Goal: Task Accomplishment & Management: Manage account settings

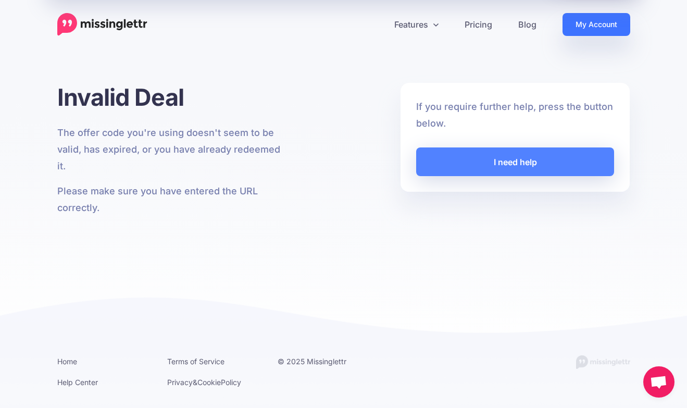
click at [594, 27] on link "My Account" at bounding box center [596, 24] width 68 height 23
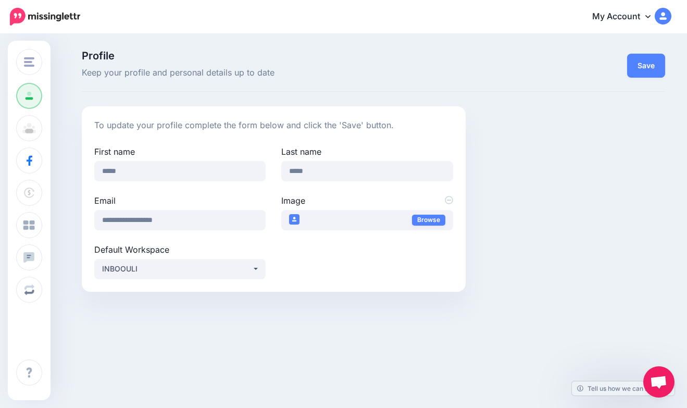
click at [649, 16] on icon at bounding box center [647, 16] width 5 height 3
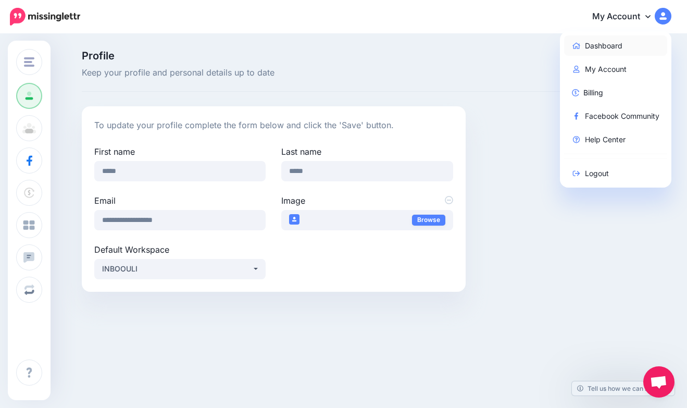
click at [598, 48] on link "Dashboard" at bounding box center [616, 45] width 104 height 20
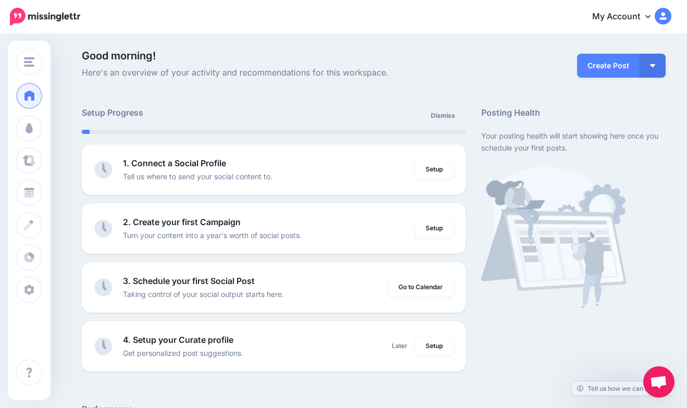
click at [658, 15] on img at bounding box center [663, 16] width 17 height 17
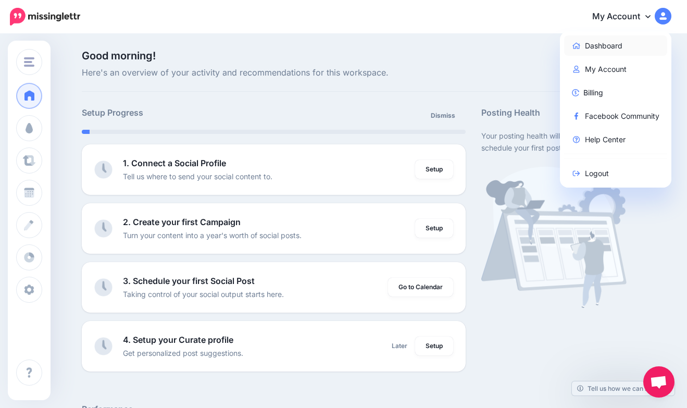
click at [603, 52] on link "Dashboard" at bounding box center [616, 45] width 104 height 20
click at [618, 67] on link "My Account" at bounding box center [616, 69] width 104 height 20
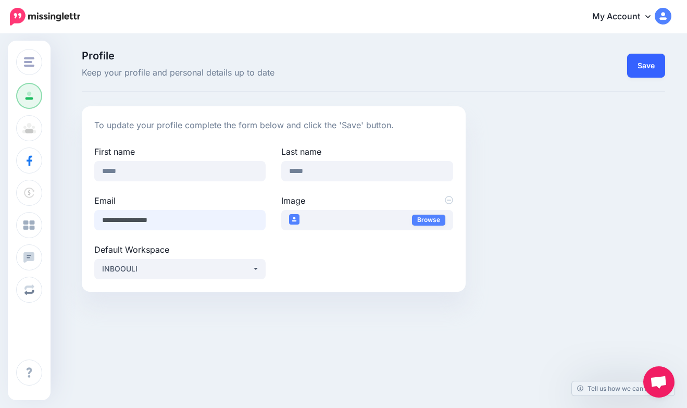
type input "**********"
click at [649, 72] on button "Save" at bounding box center [646, 66] width 38 height 24
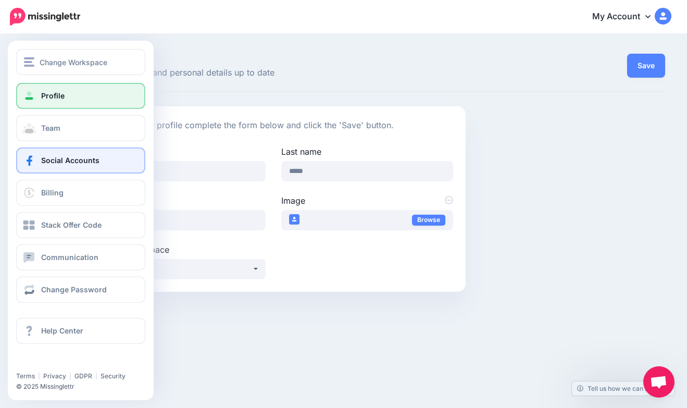
click at [66, 155] on link "Social Accounts" at bounding box center [80, 160] width 129 height 26
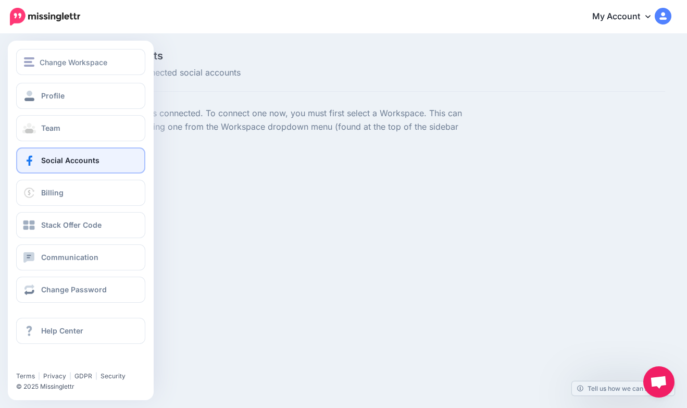
click at [78, 327] on span "Help Center" at bounding box center [62, 330] width 42 height 9
